Goal: Check status: Check status

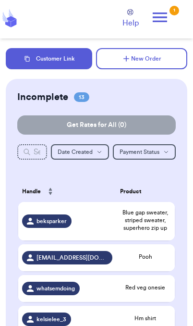
click at [72, 57] on button "Customer Link" at bounding box center [49, 58] width 86 height 21
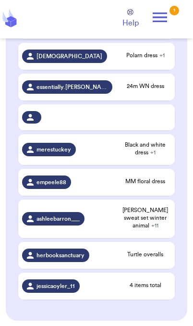
scroll to position [367, 0]
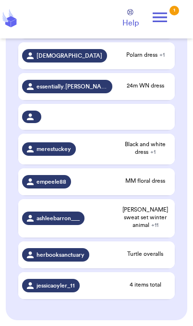
click at [165, 281] on span "4 items total" at bounding box center [145, 285] width 51 height 8
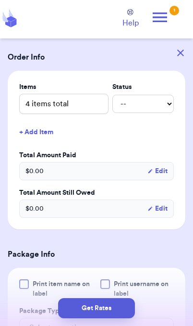
scroll to position [181, 0]
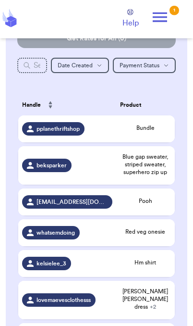
scroll to position [85, 0]
